Goal: Manage account settings

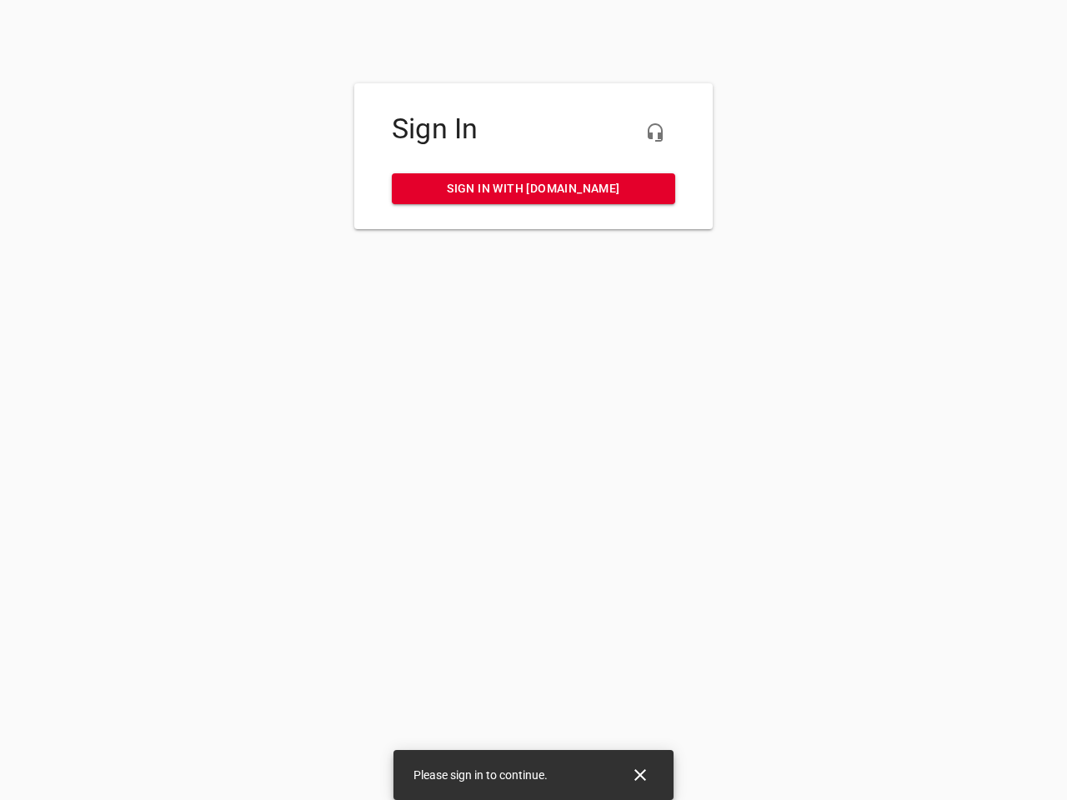
click at [655, 133] on icon "button" at bounding box center [655, 133] width 20 height 20
click at [640, 775] on icon "Close" at bounding box center [640, 775] width 12 height 12
